Goal: Check status: Check status

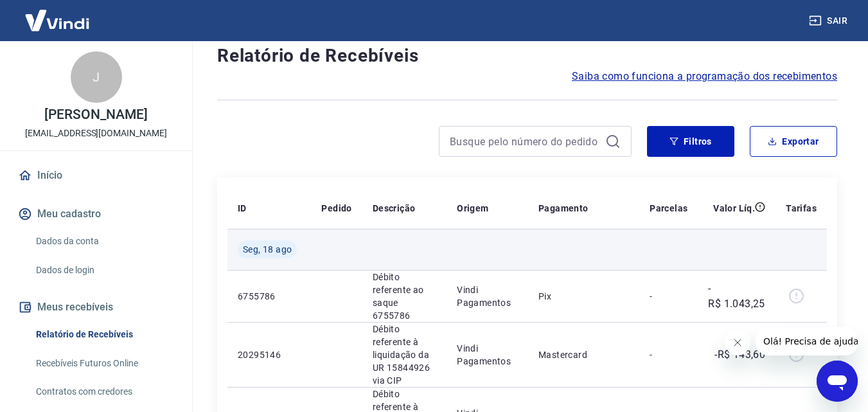
scroll to position [107, 0]
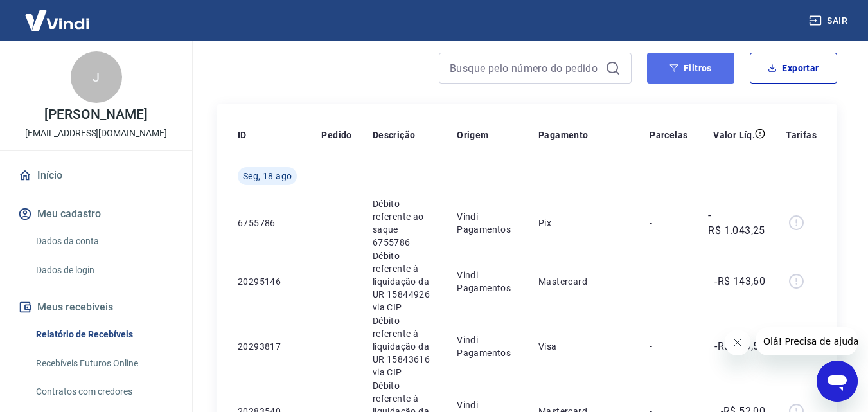
click at [670, 66] on icon "button" at bounding box center [674, 68] width 9 height 9
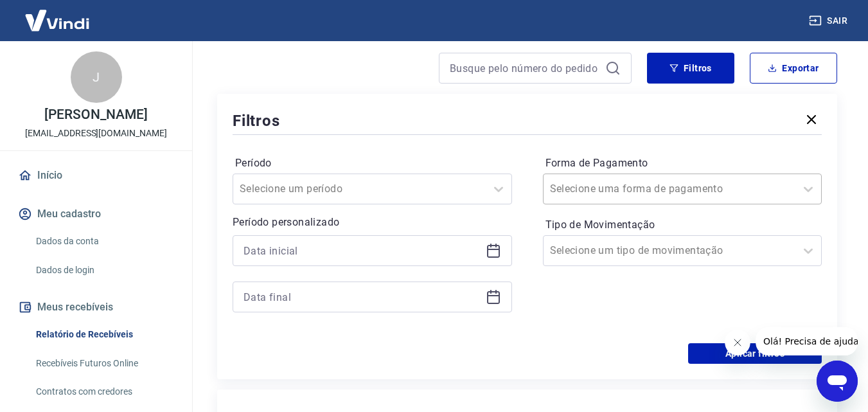
click at [652, 186] on input "Forma de Pagamento" at bounding box center [615, 188] width 130 height 15
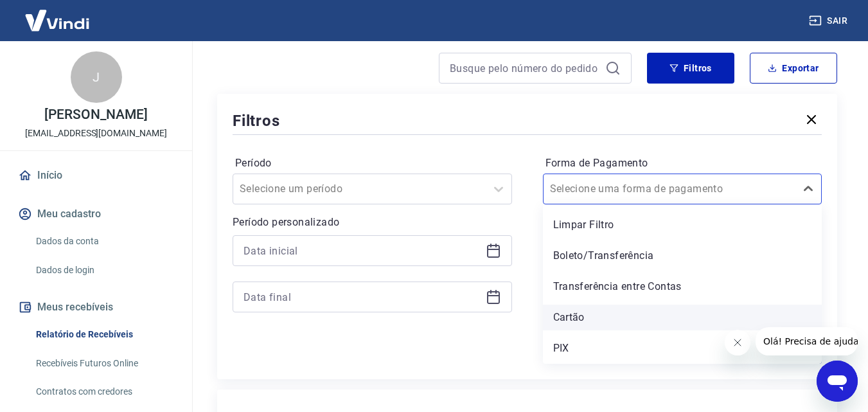
click at [589, 318] on div "Cartão" at bounding box center [683, 318] width 280 height 26
click at [738, 345] on icon "Fechar mensagem da empresa" at bounding box center [737, 342] width 10 height 10
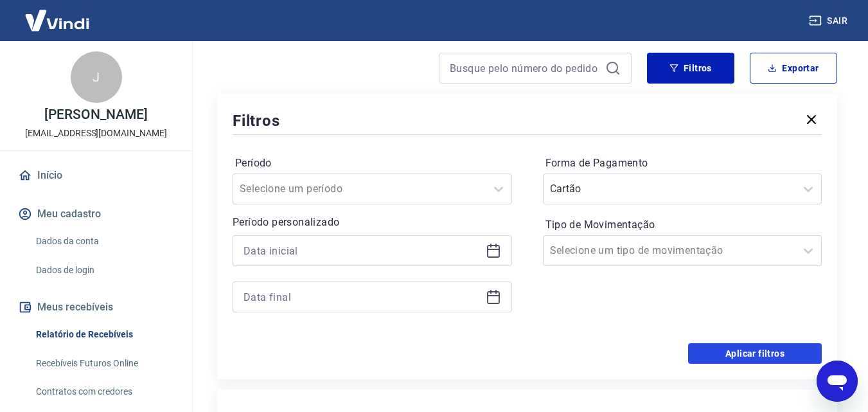
click at [713, 352] on button "Aplicar filtros" at bounding box center [755, 353] width 134 height 21
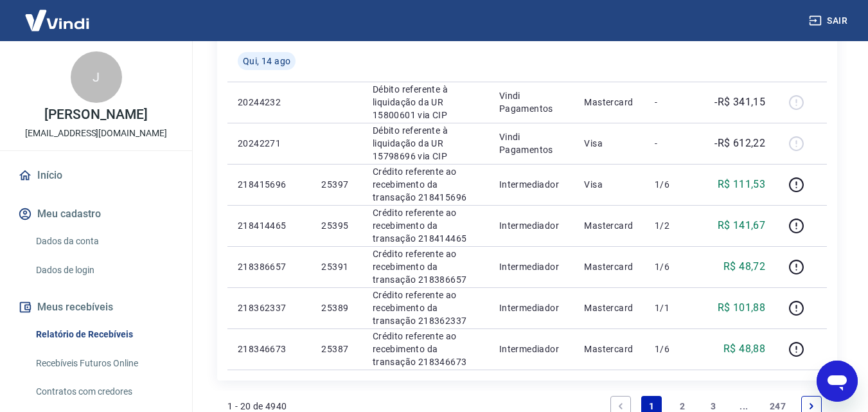
scroll to position [964, 0]
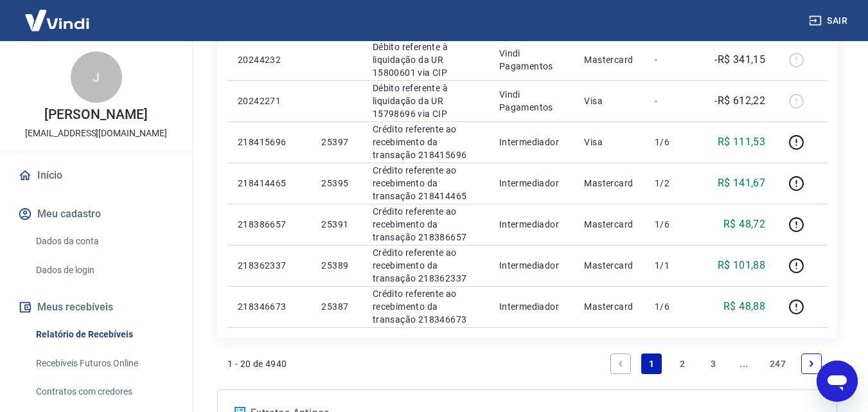
click at [679, 353] on link "2" at bounding box center [682, 363] width 21 height 21
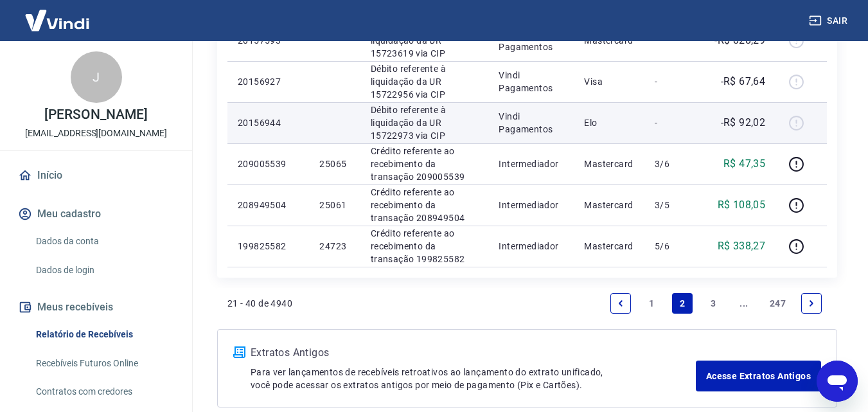
scroll to position [1049, 0]
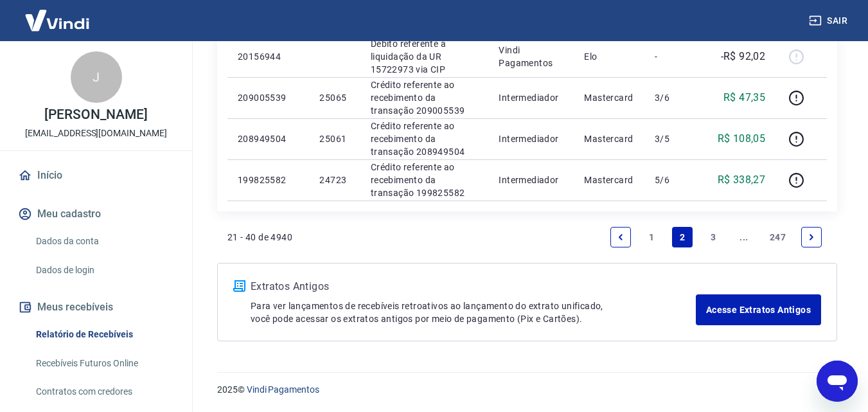
click at [625, 239] on icon "Previous page" at bounding box center [620, 237] width 9 height 9
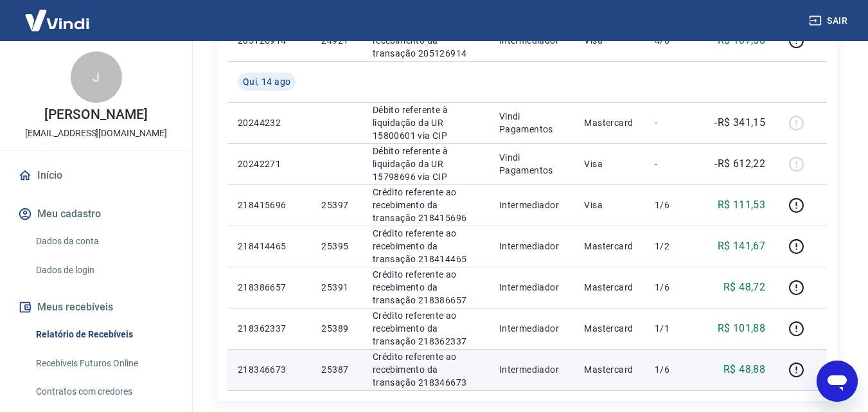
scroll to position [877, 0]
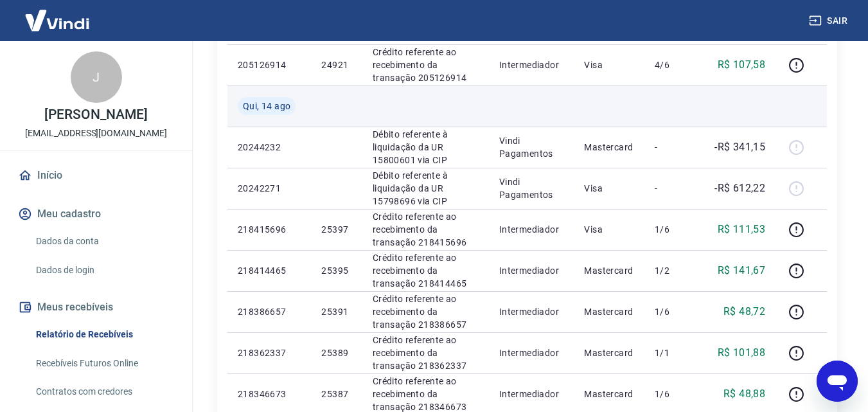
click at [544, 105] on td at bounding box center [531, 105] width 85 height 41
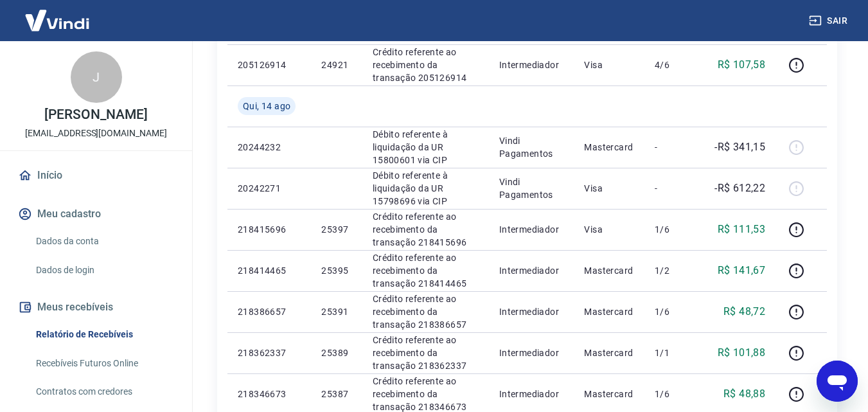
scroll to position [1091, 0]
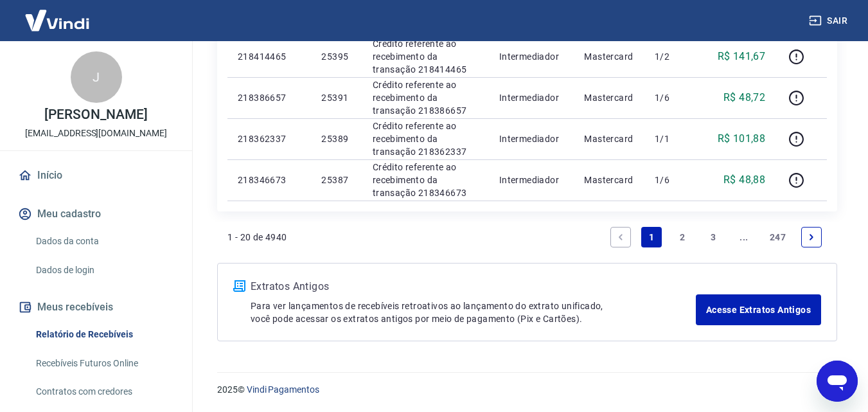
click at [684, 242] on link "2" at bounding box center [682, 237] width 21 height 21
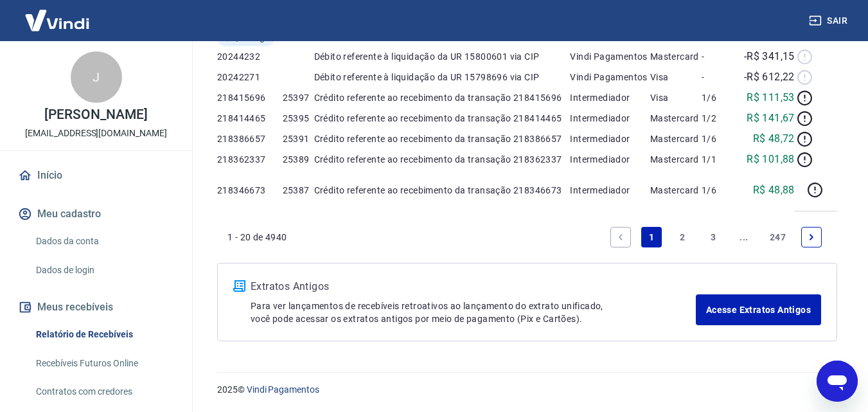
click at [679, 263] on div "Extratos Antigos Para ver lançamentos de recebíveis retroativos ao lançamento d…" at bounding box center [527, 302] width 620 height 78
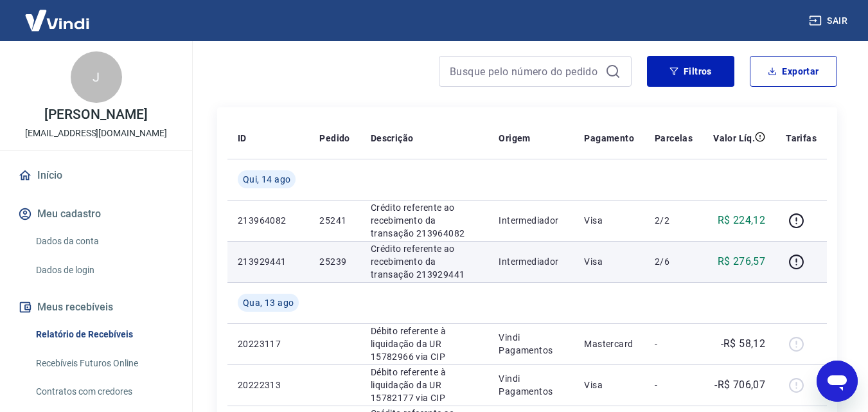
scroll to position [214, 0]
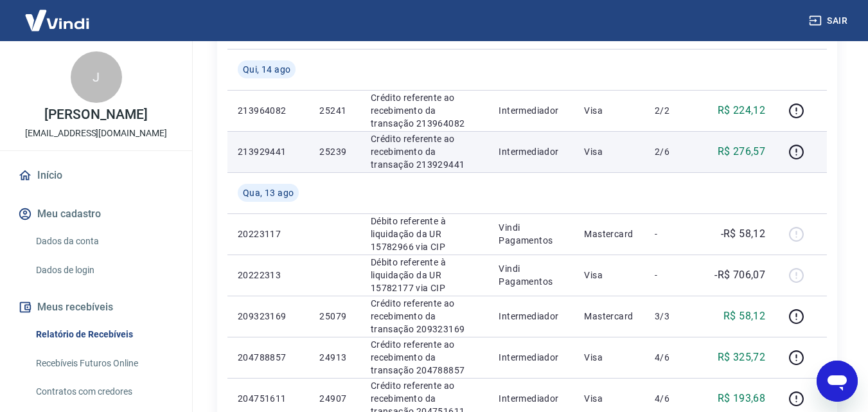
click at [340, 153] on p "25239" at bounding box center [334, 151] width 30 height 13
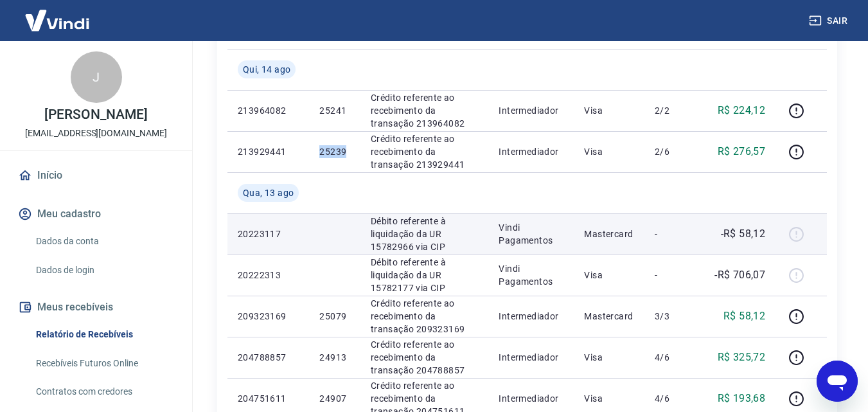
copy p "25239"
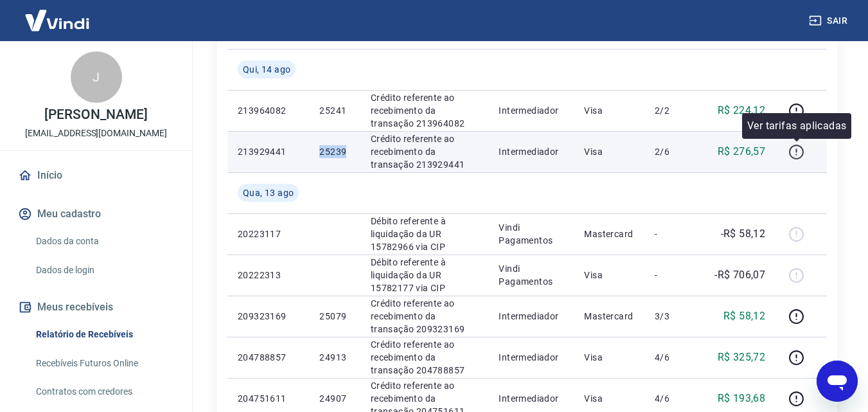
click at [791, 151] on icon "button" at bounding box center [796, 152] width 15 height 15
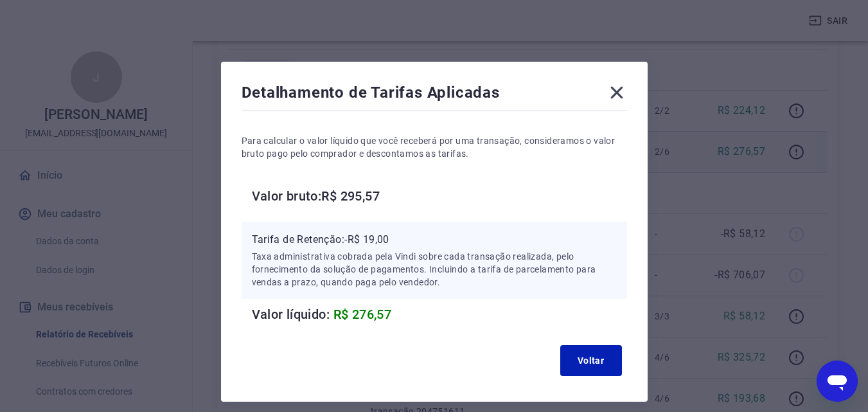
click at [607, 90] on icon at bounding box center [617, 92] width 21 height 21
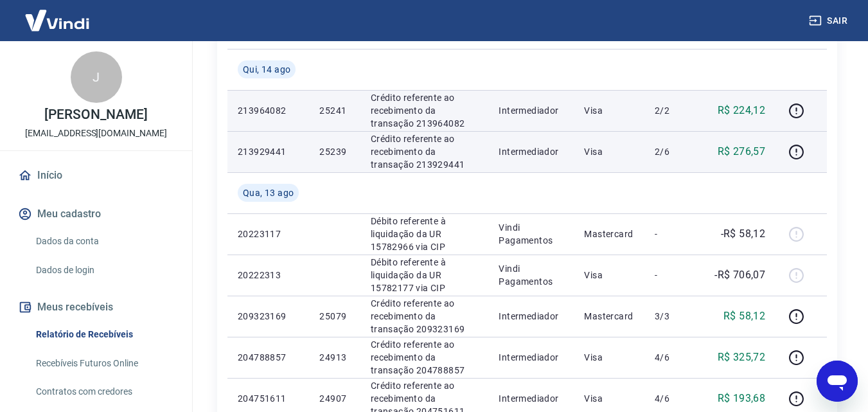
click at [326, 111] on p "25241" at bounding box center [334, 110] width 30 height 13
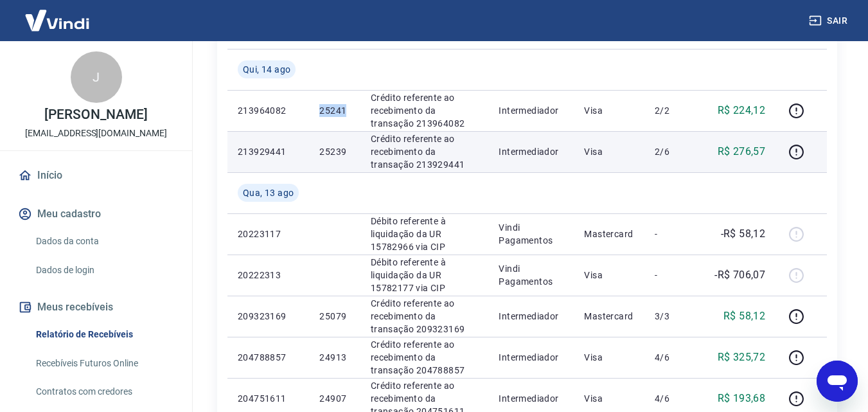
copy p "25241"
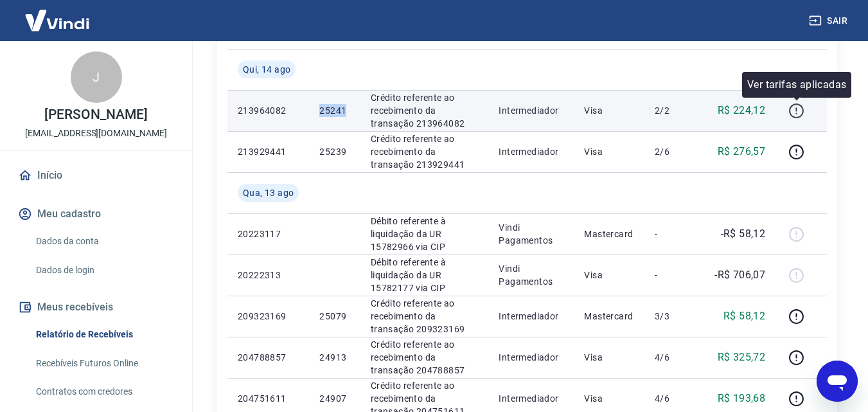
click at [803, 116] on icon "button" at bounding box center [797, 111] width 16 height 16
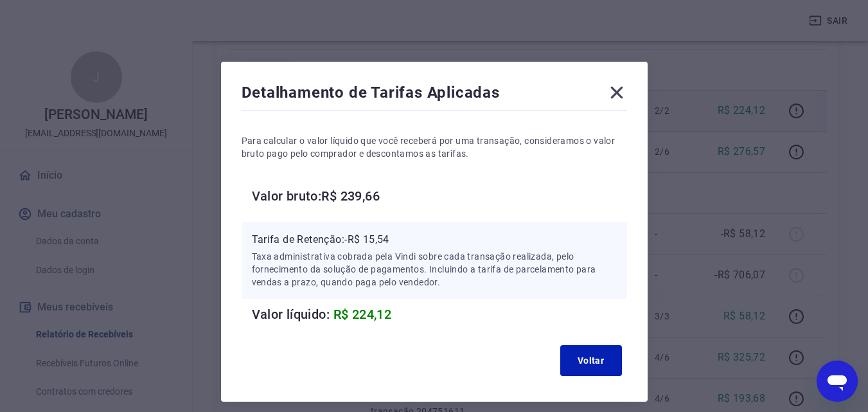
click at [614, 91] on icon at bounding box center [617, 93] width 12 height 12
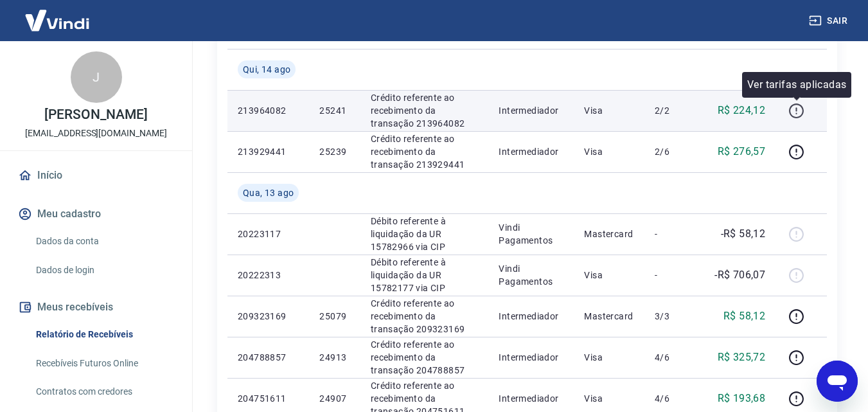
click at [795, 105] on icon "button" at bounding box center [797, 111] width 16 height 16
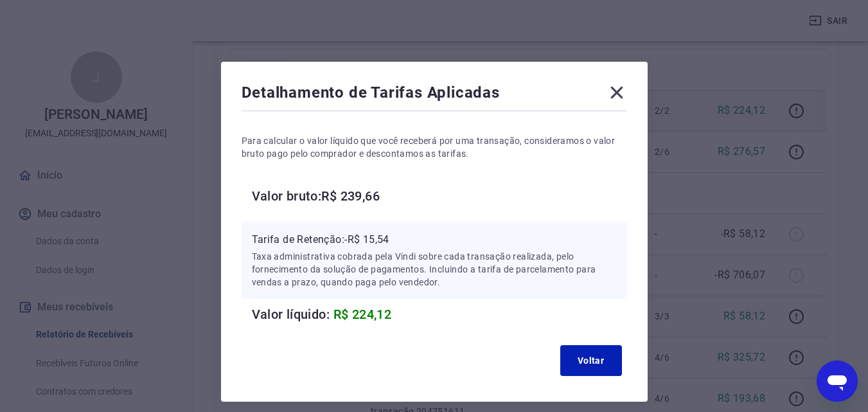
click at [607, 94] on icon at bounding box center [617, 92] width 21 height 21
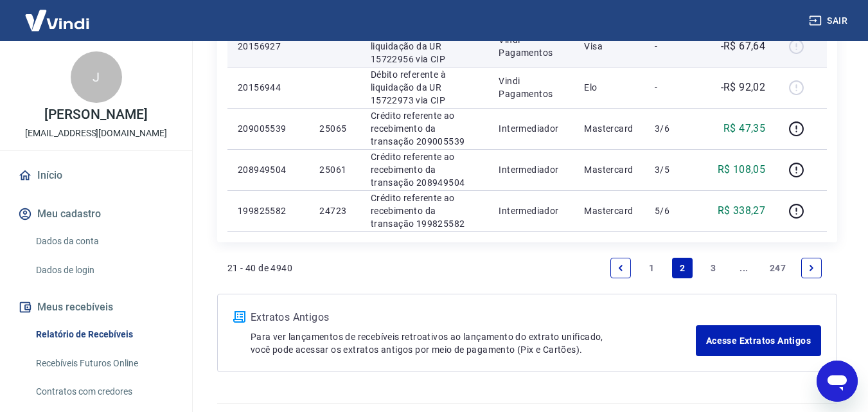
scroll to position [1049, 0]
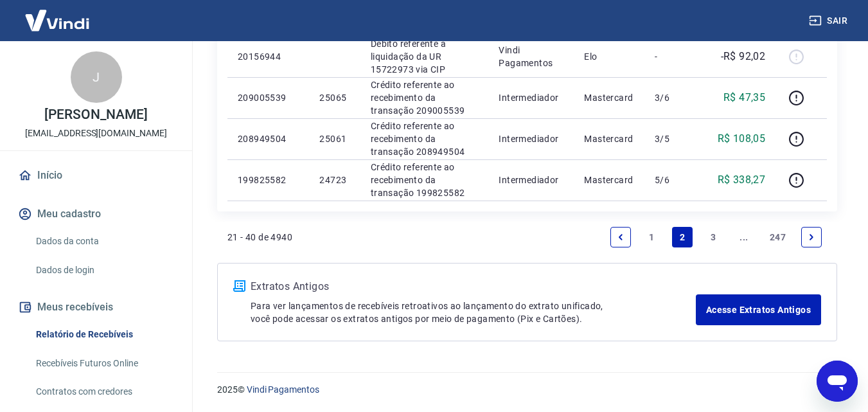
click at [614, 238] on link "Previous page" at bounding box center [621, 237] width 21 height 21
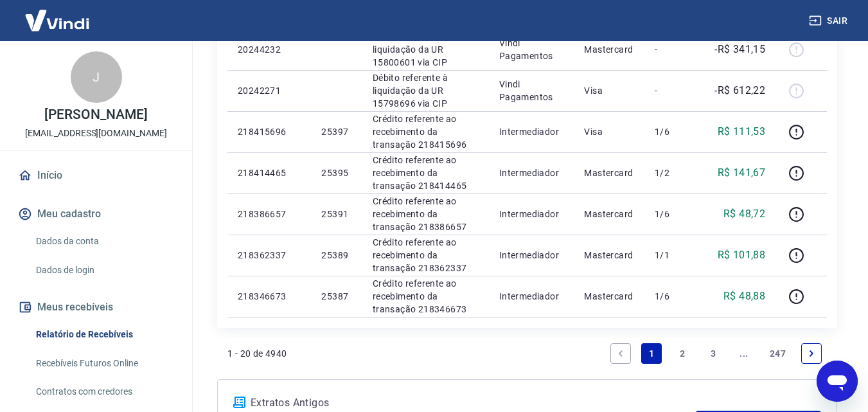
scroll to position [1071, 0]
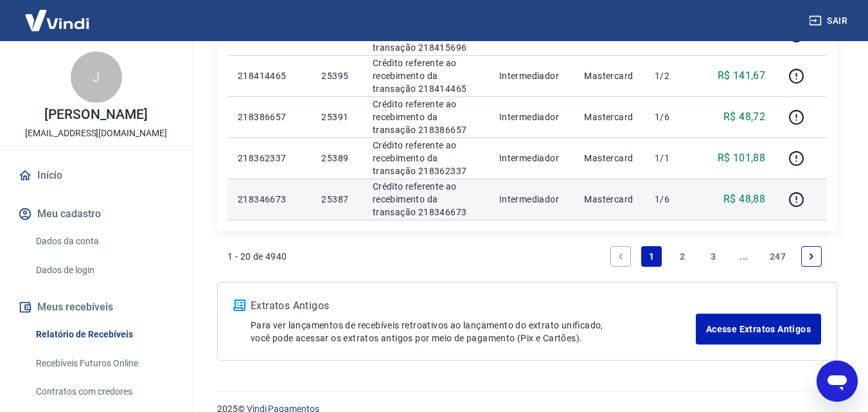
click at [339, 200] on p "25387" at bounding box center [336, 199] width 30 height 13
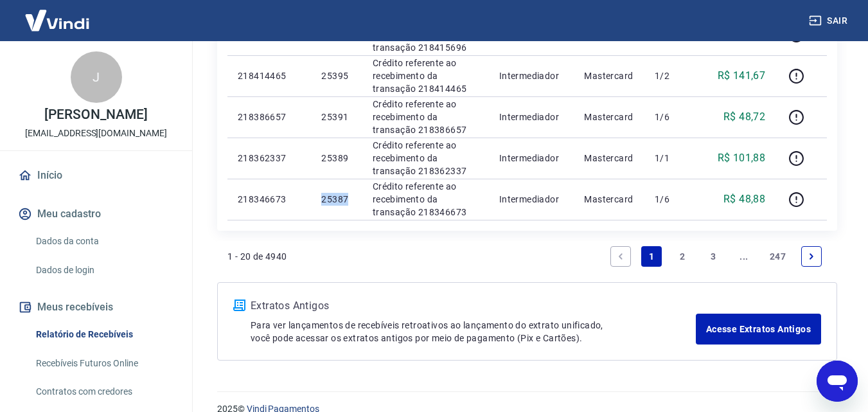
copy p "25387"
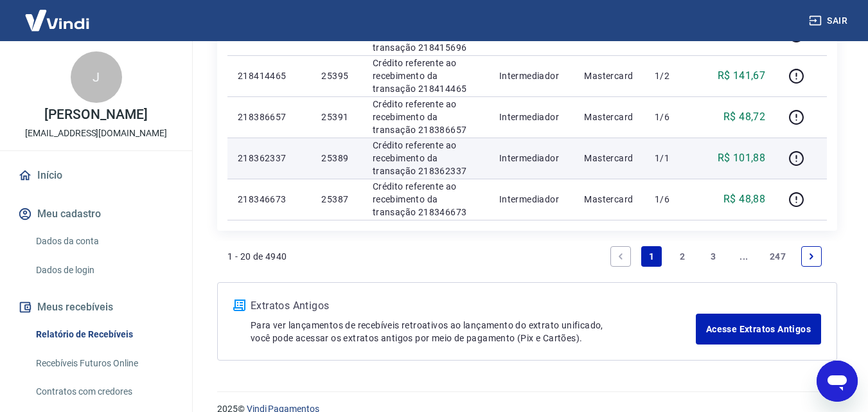
click at [329, 165] on td "25389" at bounding box center [336, 158] width 51 height 41
click at [330, 157] on p "25389" at bounding box center [336, 158] width 30 height 13
copy p "25389"
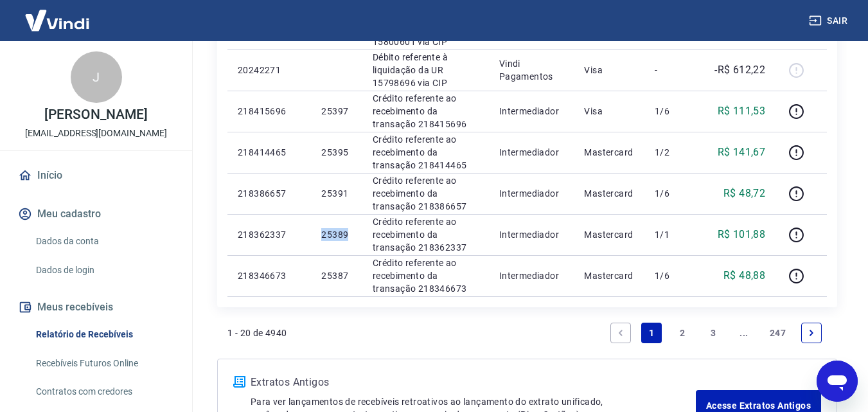
scroll to position [964, 0]
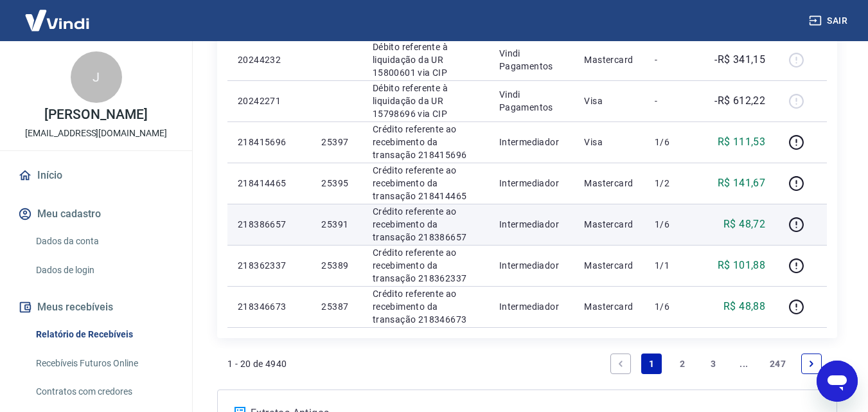
click at [327, 228] on p "25391" at bounding box center [336, 224] width 30 height 13
copy p "25391"
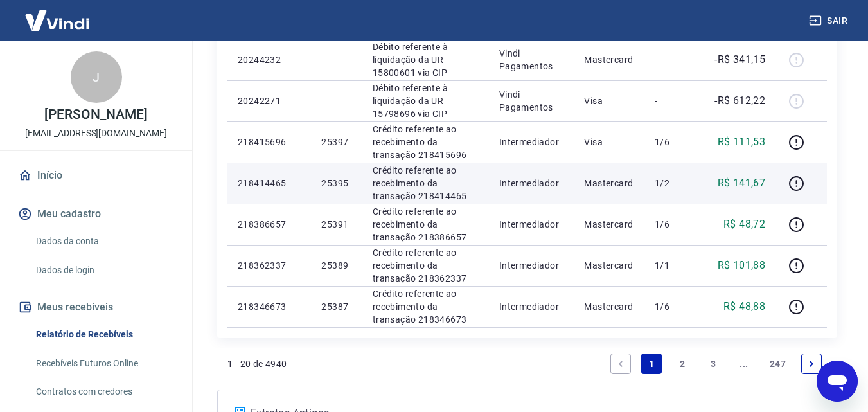
click at [345, 179] on p "25395" at bounding box center [336, 183] width 30 height 13
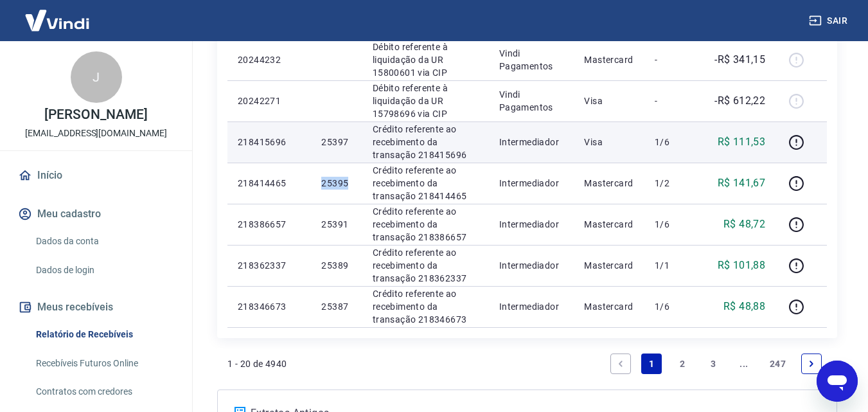
copy p "25395"
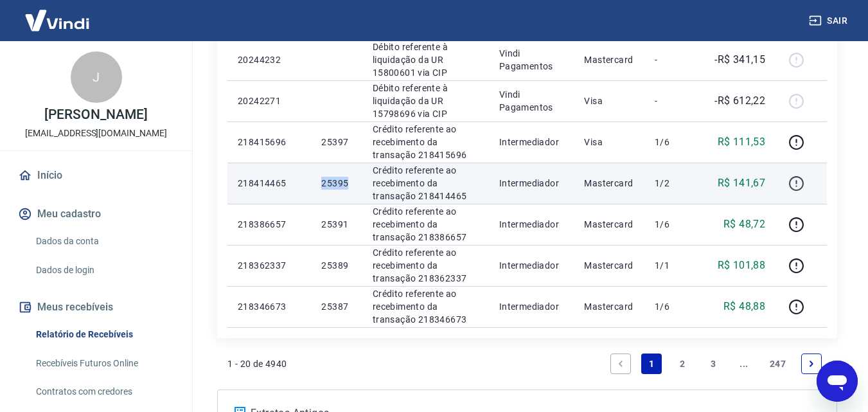
click at [796, 186] on icon "button" at bounding box center [797, 183] width 16 height 16
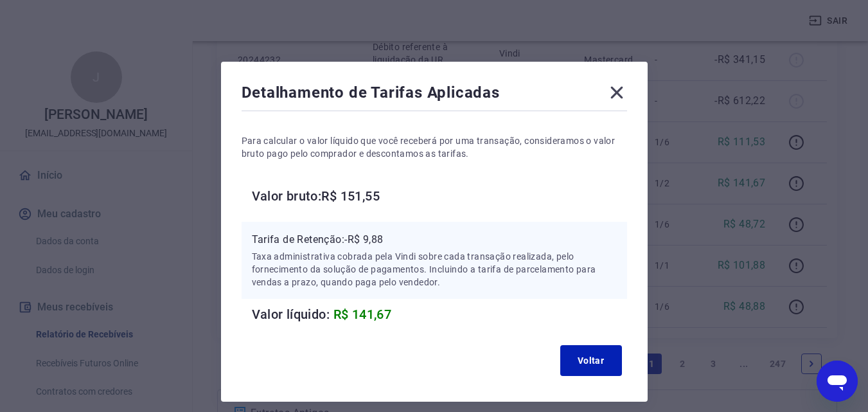
click at [619, 91] on icon at bounding box center [617, 93] width 12 height 12
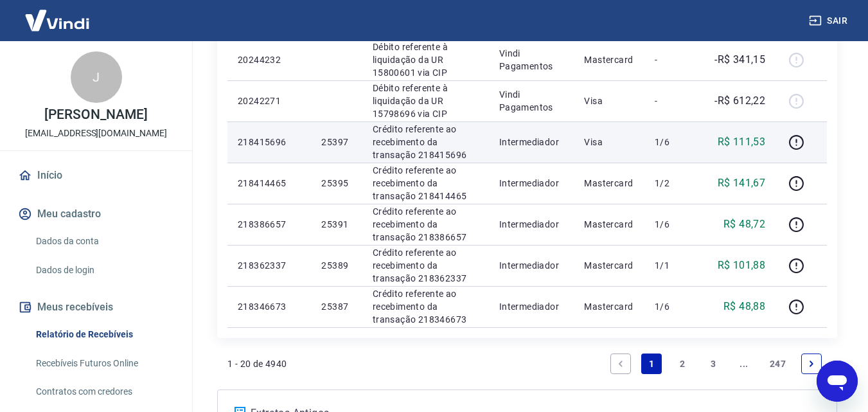
click at [327, 139] on p "25397" at bounding box center [336, 142] width 30 height 13
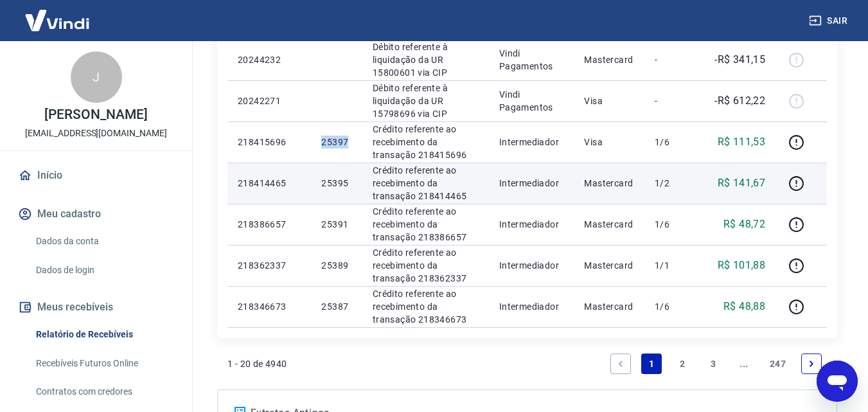
copy p "25397"
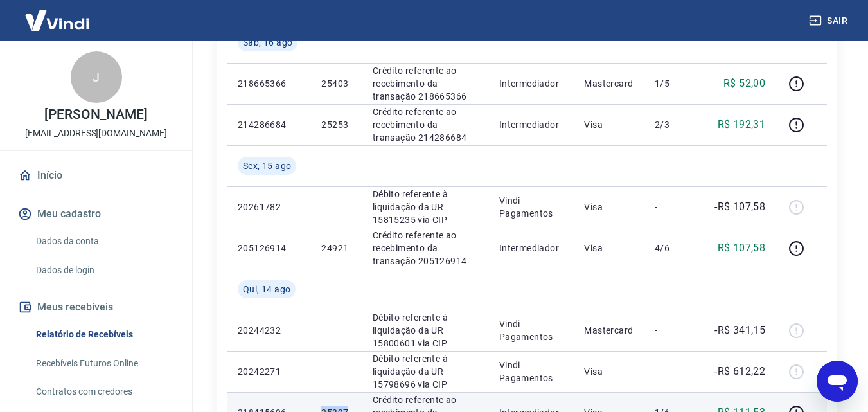
scroll to position [643, 0]
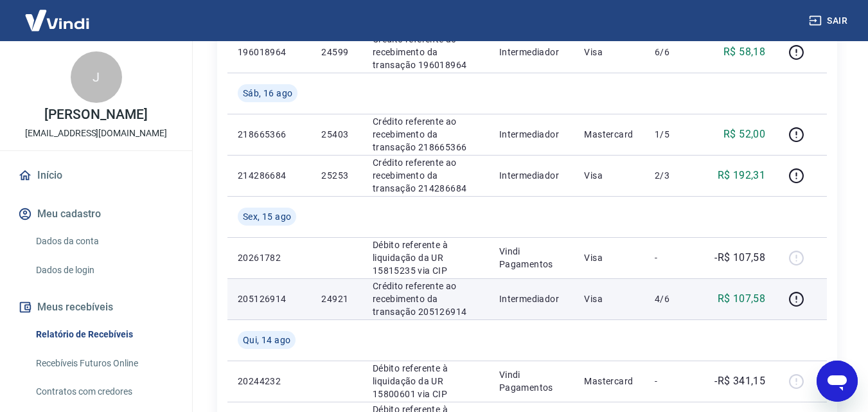
click at [339, 296] on p "24921" at bounding box center [336, 298] width 30 height 13
copy p "24921"
click at [788, 302] on button "button" at bounding box center [796, 299] width 21 height 21
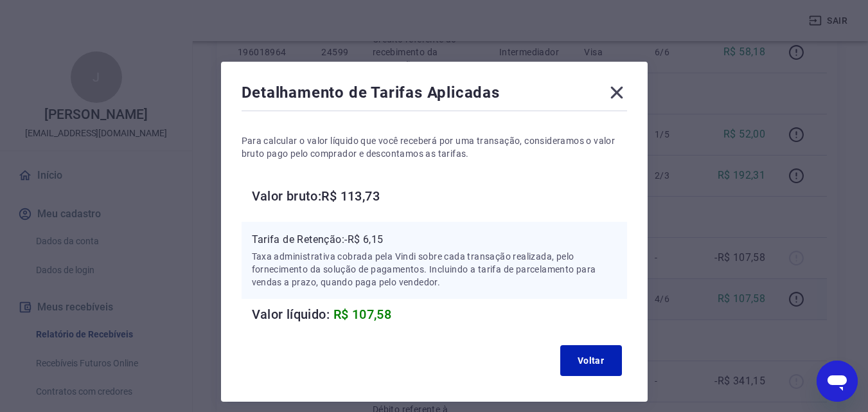
click at [615, 88] on icon at bounding box center [617, 92] width 21 height 21
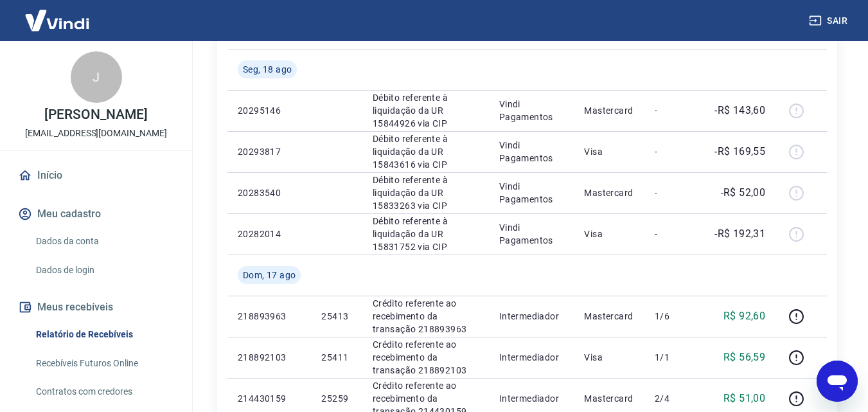
scroll to position [0, 0]
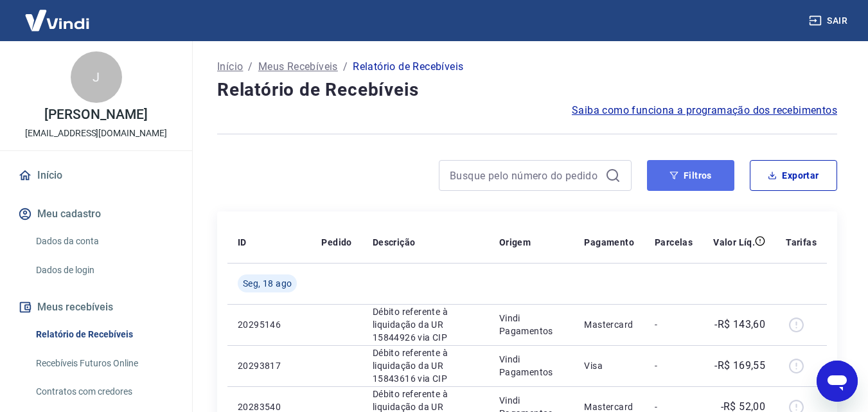
click at [705, 179] on button "Filtros" at bounding box center [690, 175] width 87 height 31
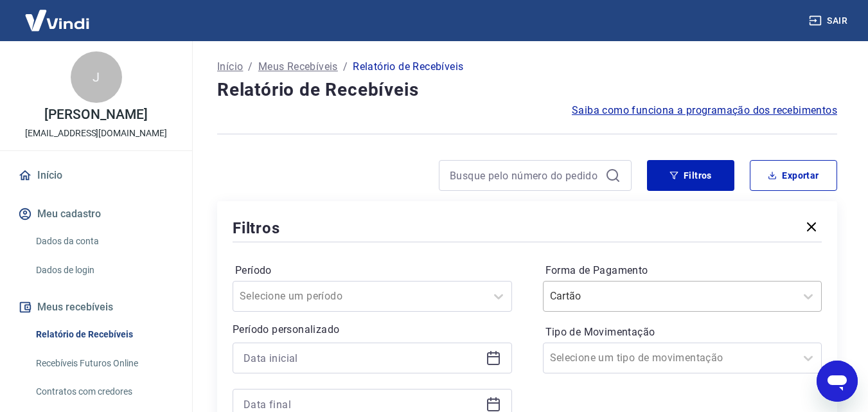
click at [592, 291] on div "Cartão" at bounding box center [683, 296] width 280 height 31
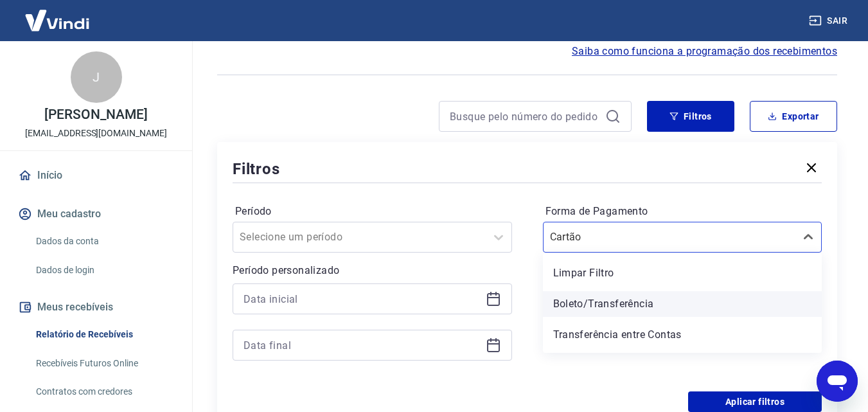
scroll to position [59, 0]
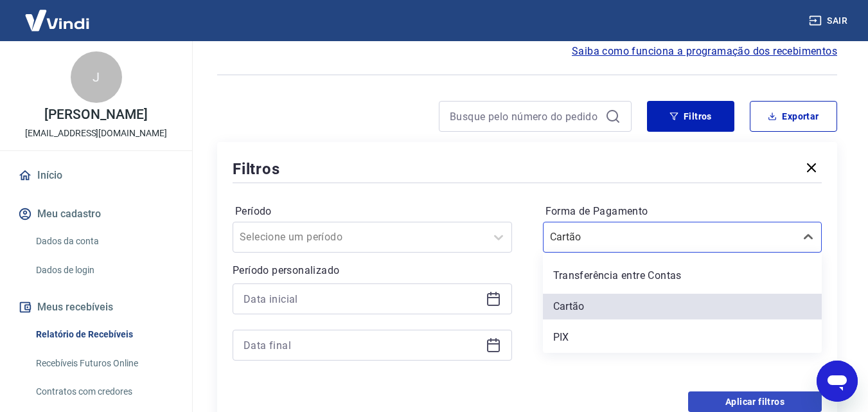
click at [580, 330] on div "PIX" at bounding box center [683, 338] width 280 height 26
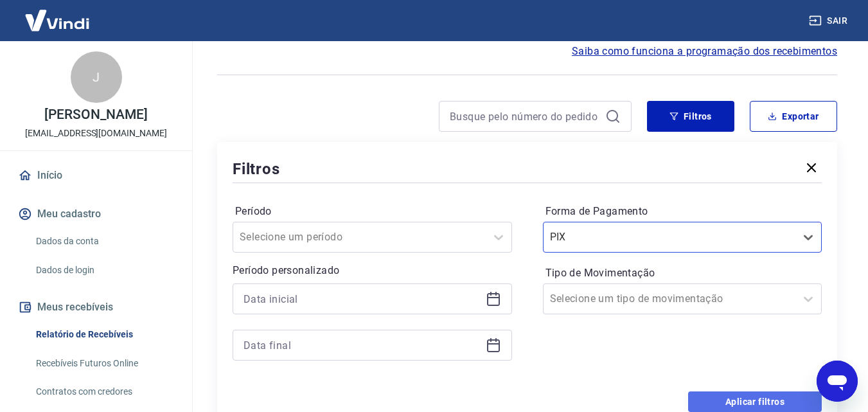
click at [721, 399] on button "Aplicar filtros" at bounding box center [755, 401] width 134 height 21
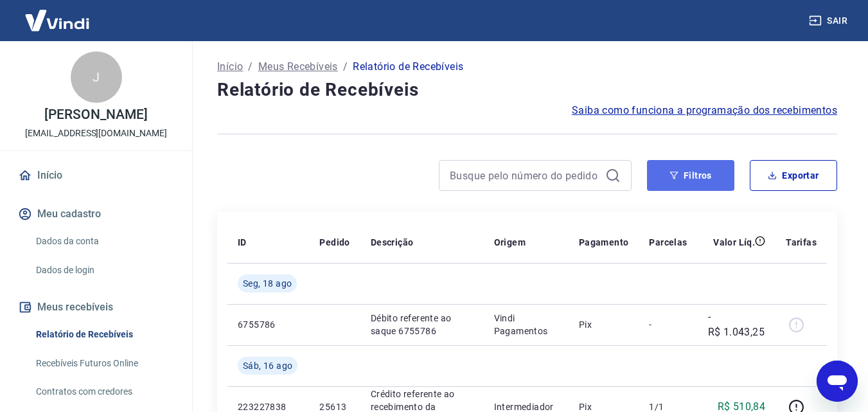
click at [681, 172] on button "Filtros" at bounding box center [690, 175] width 87 height 31
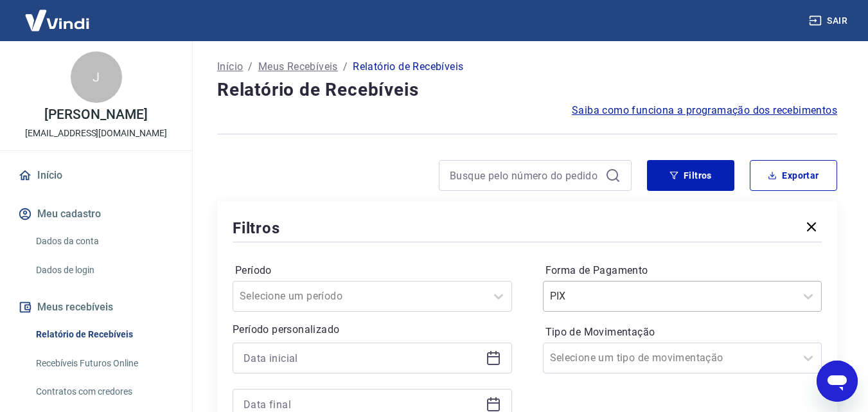
click at [657, 298] on div "PIX" at bounding box center [683, 296] width 280 height 31
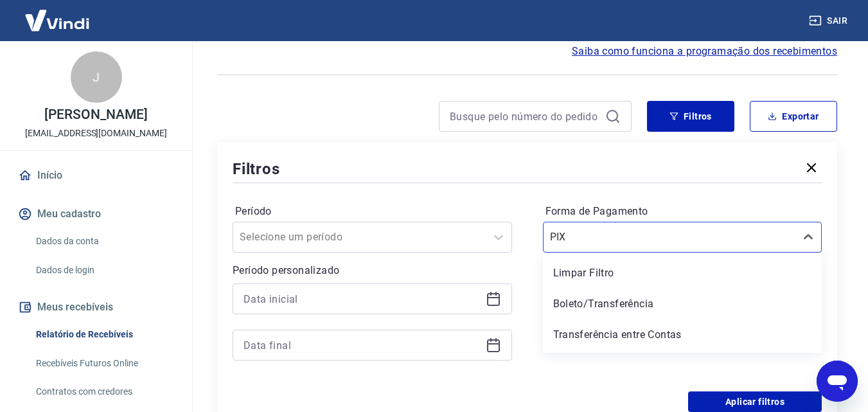
scroll to position [59, 0]
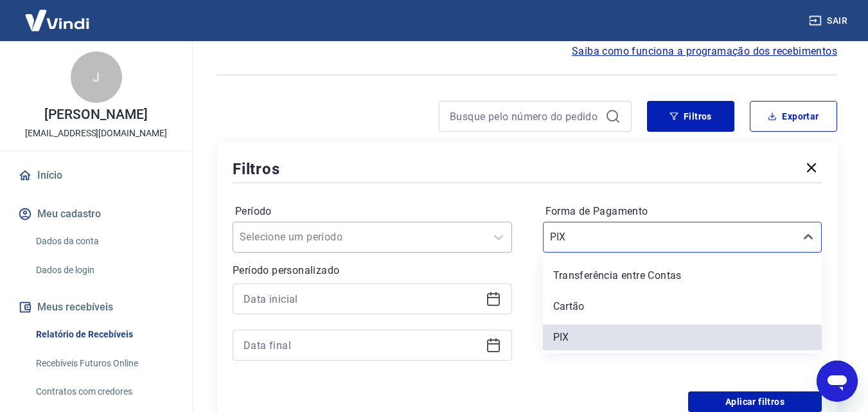
click at [579, 303] on div "Cartão" at bounding box center [683, 307] width 280 height 26
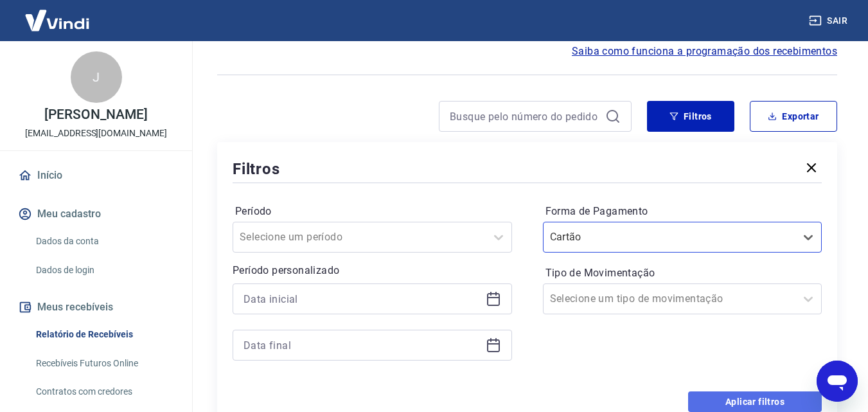
click at [715, 396] on button "Aplicar filtros" at bounding box center [755, 401] width 134 height 21
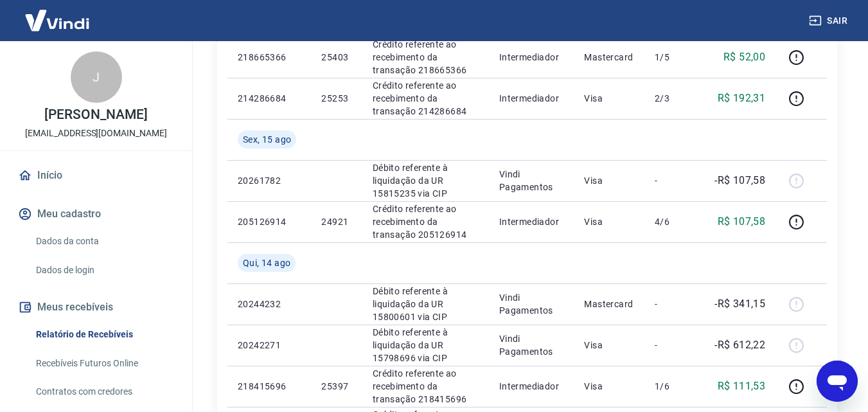
scroll to position [750, 0]
